Goal: Navigation & Orientation: Find specific page/section

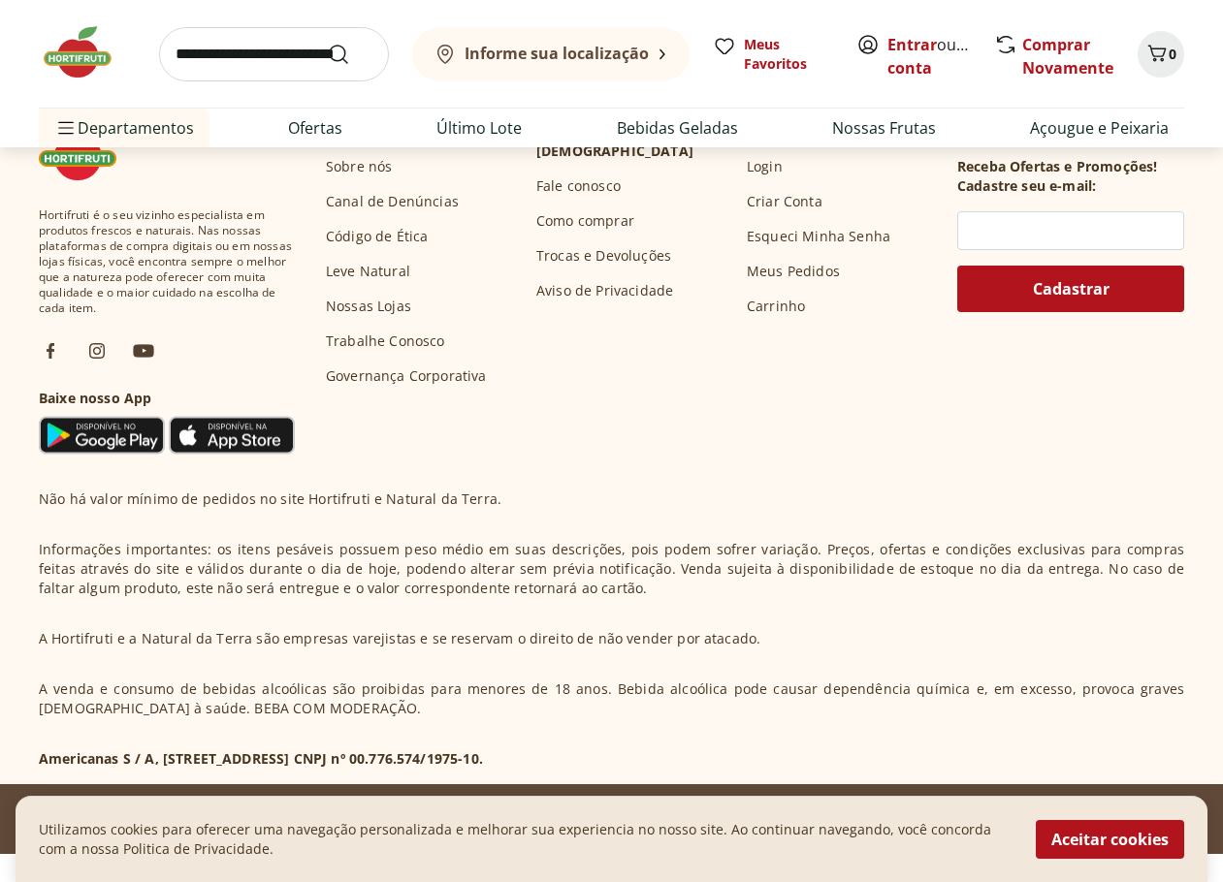
scroll to position [6368, 0]
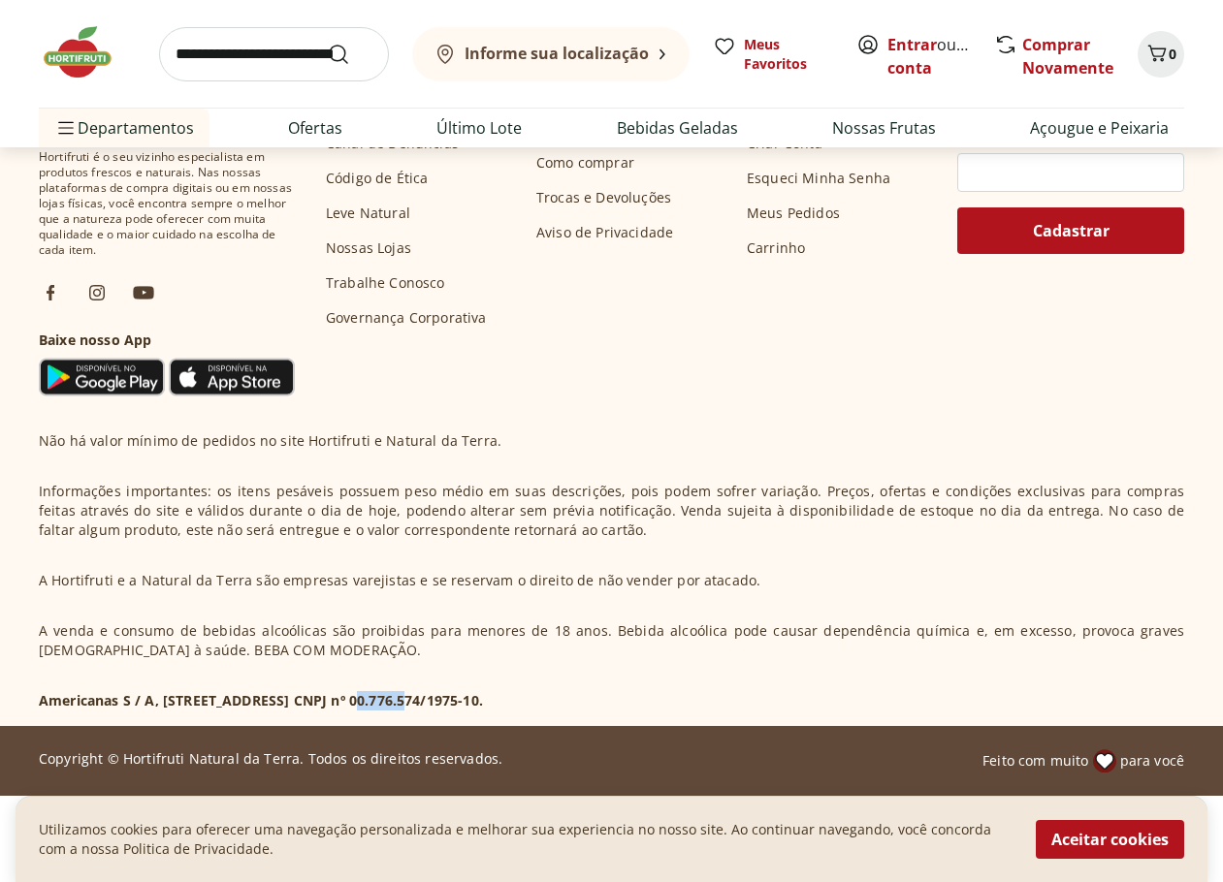
drag, startPoint x: 357, startPoint y: 696, endPoint x: 401, endPoint y: 694, distance: 44.6
click at [401, 694] on p "Americanas S / A, [STREET_ADDRESS] CNPJ nº 00.776.574/1975-10." at bounding box center [261, 700] width 444 height 19
click at [462, 703] on p "Americanas S / A, [STREET_ADDRESS] CNPJ nº 00.776.574/1975-10." at bounding box center [261, 700] width 444 height 19
drag, startPoint x: 293, startPoint y: 710, endPoint x: 505, endPoint y: 710, distance: 212.3
click at [483, 710] on p "Americanas S / A, [STREET_ADDRESS] CNPJ nº 00.776.574/1975-10." at bounding box center [261, 700] width 444 height 19
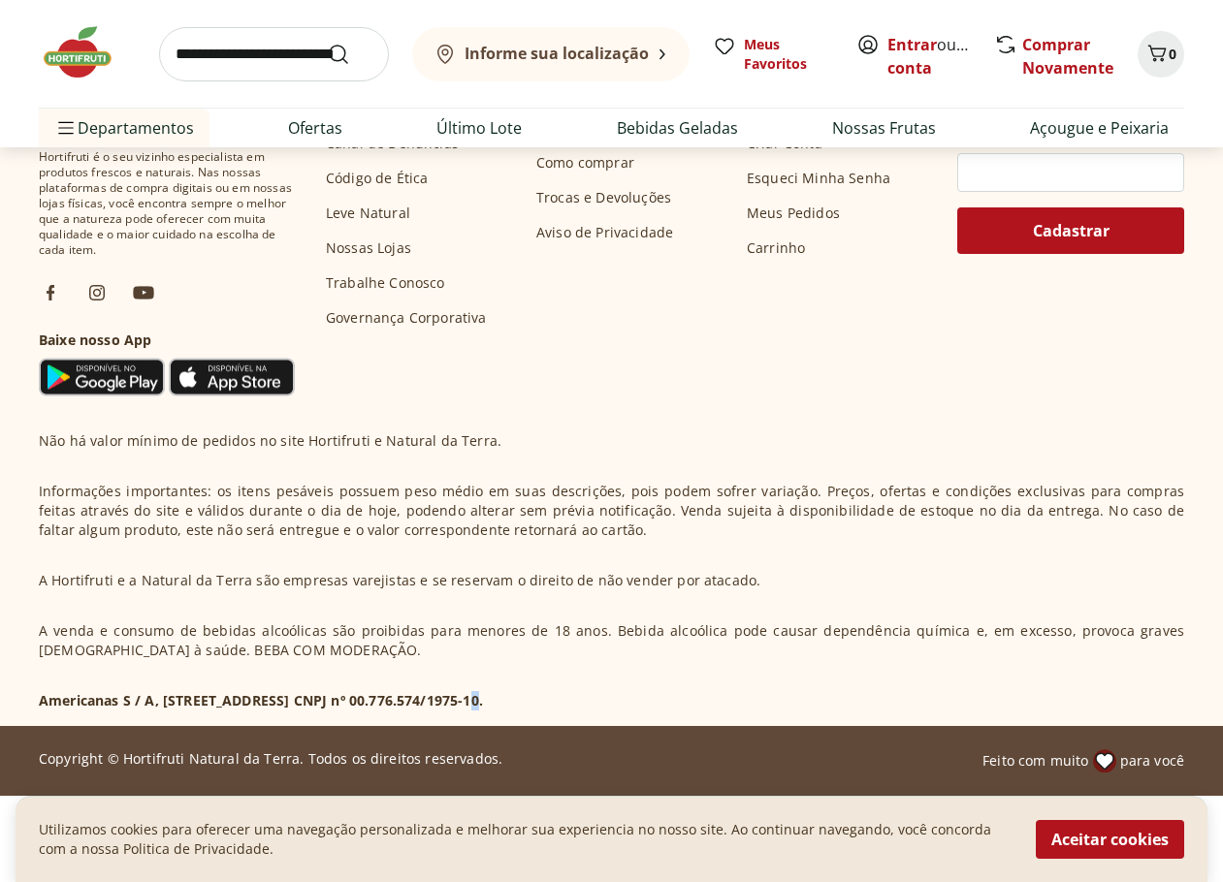
click at [483, 710] on p "Americanas S / A, [STREET_ADDRESS] CNPJ nº 00.776.574/1975-10." at bounding box center [261, 700] width 444 height 19
drag, startPoint x: 407, startPoint y: 707, endPoint x: 498, endPoint y: 706, distance: 91.1
click at [478, 704] on p "Americanas S / A, [STREET_ADDRESS] CNPJ nº 00.776.574/1975-10." at bounding box center [261, 700] width 444 height 19
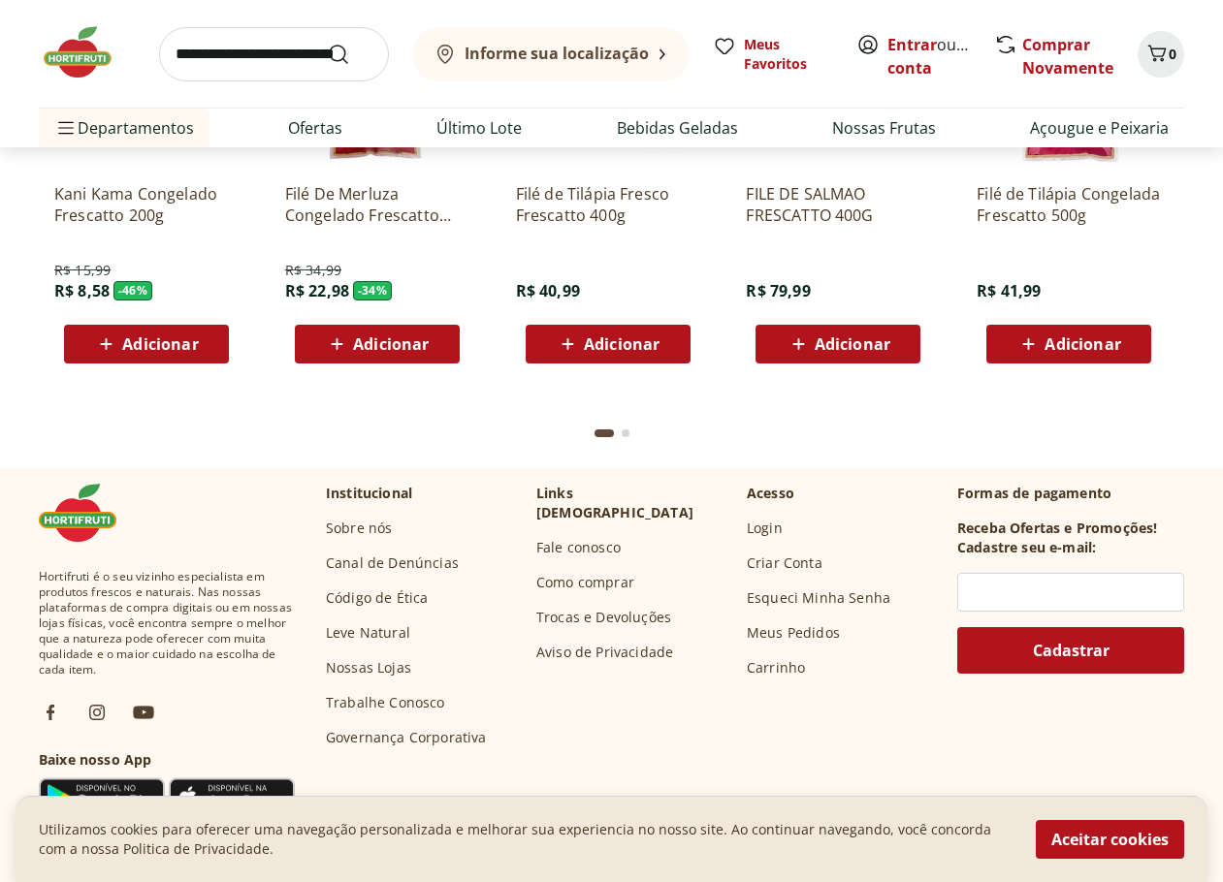
click at [391, 669] on link "Nossas Lojas" at bounding box center [368, 667] width 85 height 19
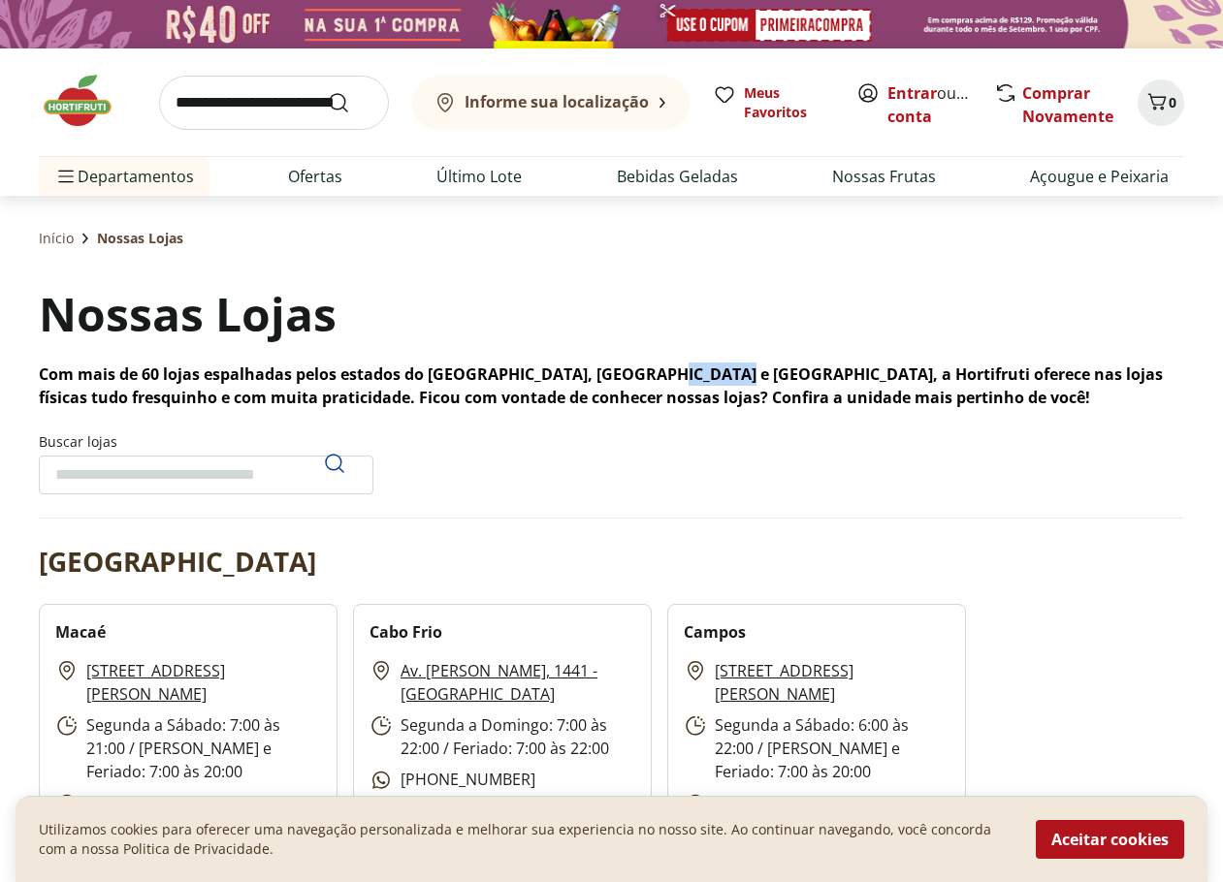
drag, startPoint x: 635, startPoint y: 371, endPoint x: 708, endPoint y: 374, distance: 72.8
click at [707, 374] on p "Com mais de 60 lojas espalhadas pelos estados do [GEOGRAPHIC_DATA], [GEOGRAPHIC…" at bounding box center [611, 386] width 1145 height 47
click at [718, 460] on section "Buscar lojas" at bounding box center [611, 475] width 1145 height 86
click at [1075, 838] on button "Aceitar cookies" at bounding box center [1109, 839] width 148 height 39
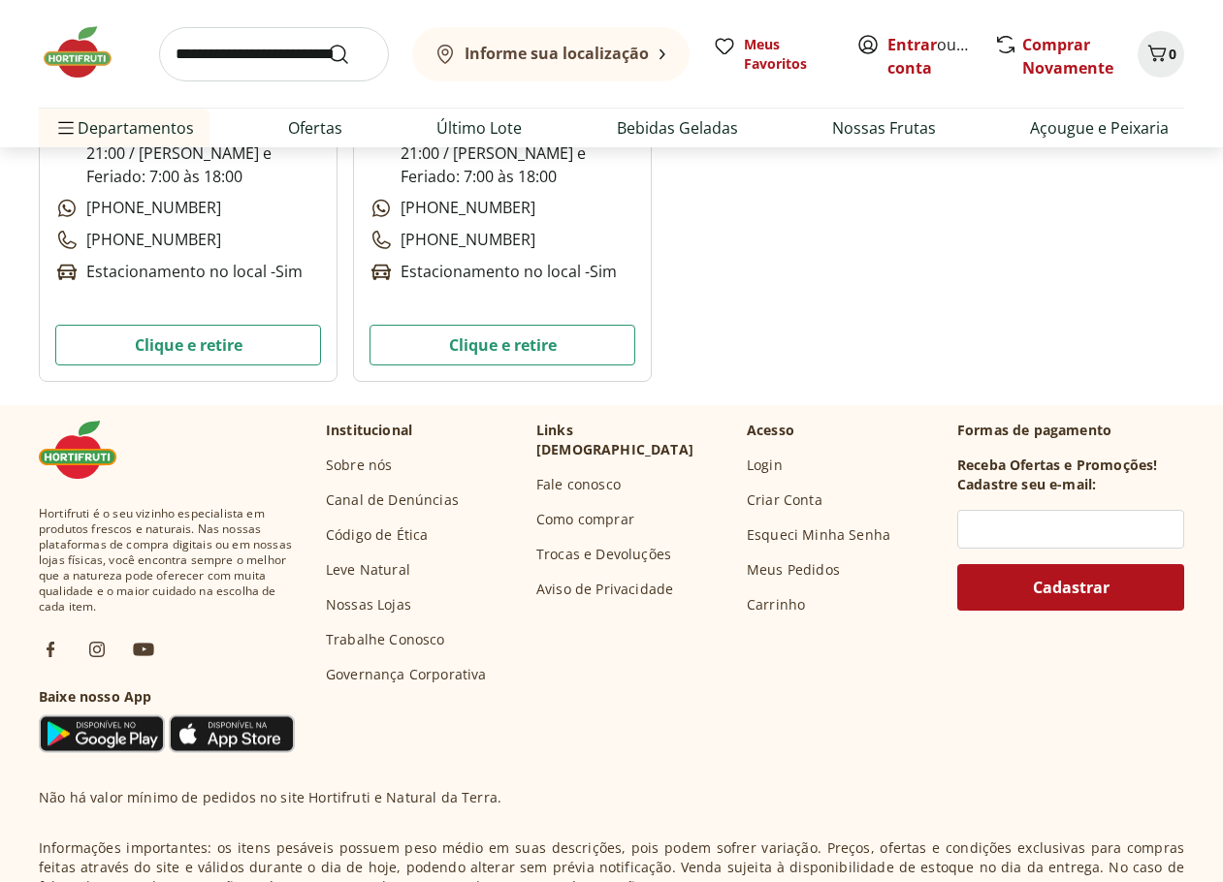
scroll to position [7562, 0]
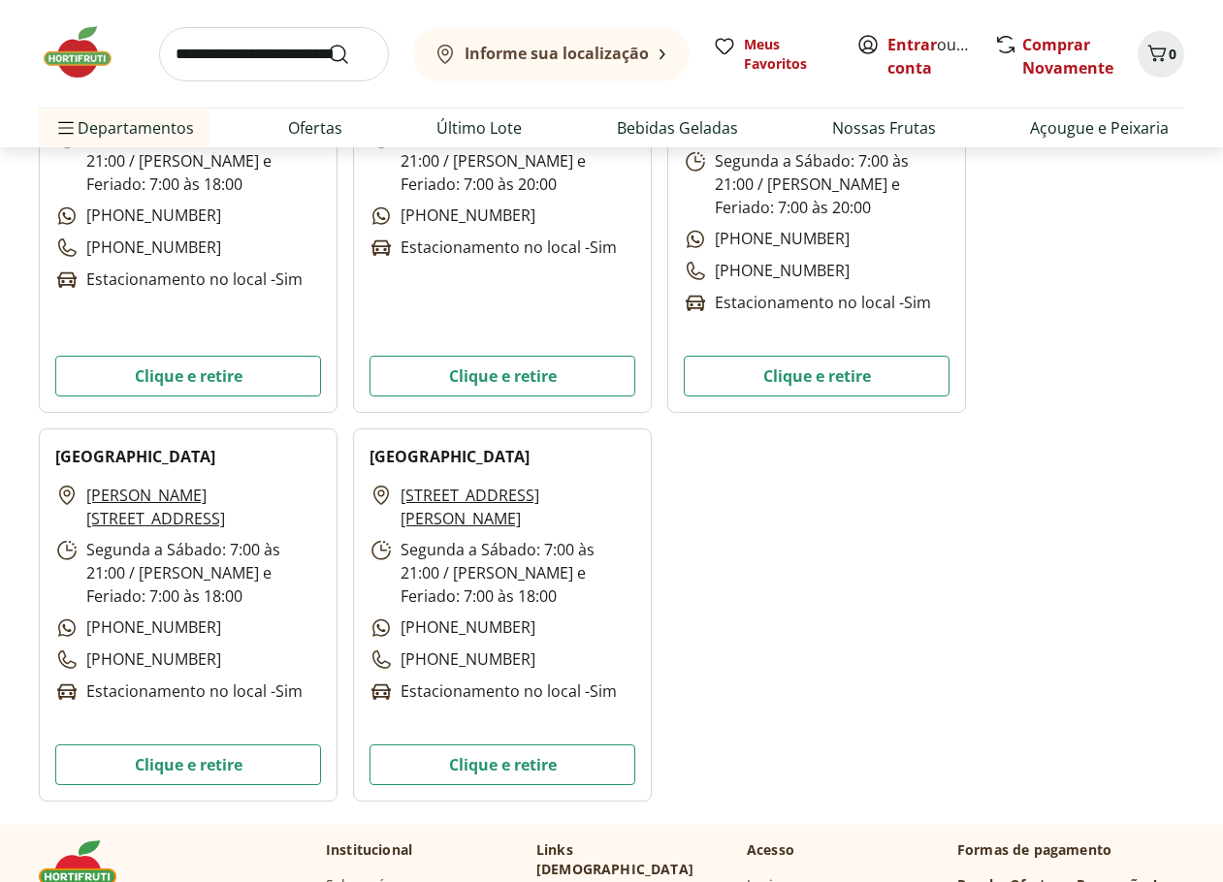
drag, startPoint x: 1220, startPoint y: 693, endPoint x: 1214, endPoint y: 708, distance: 15.7
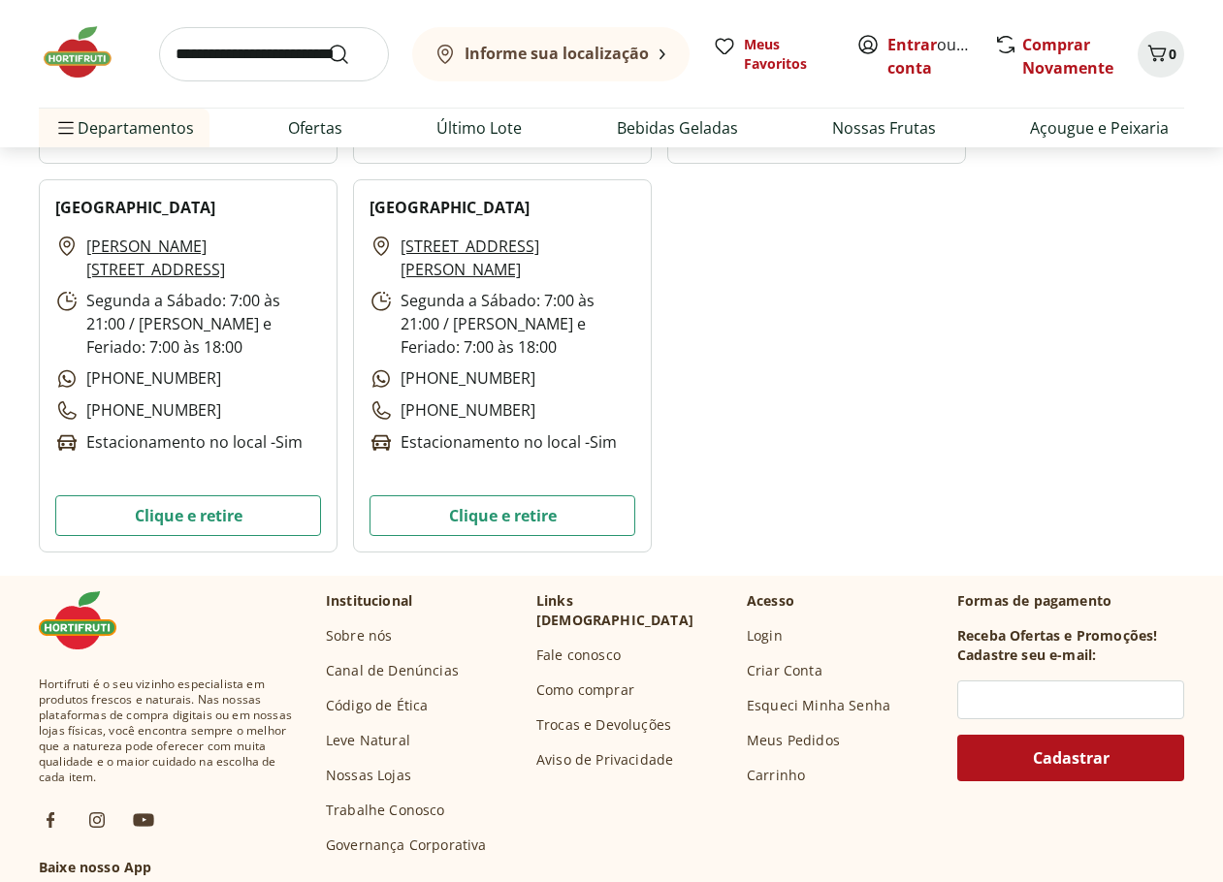
scroll to position [0, 0]
